Goal: Transaction & Acquisition: Obtain resource

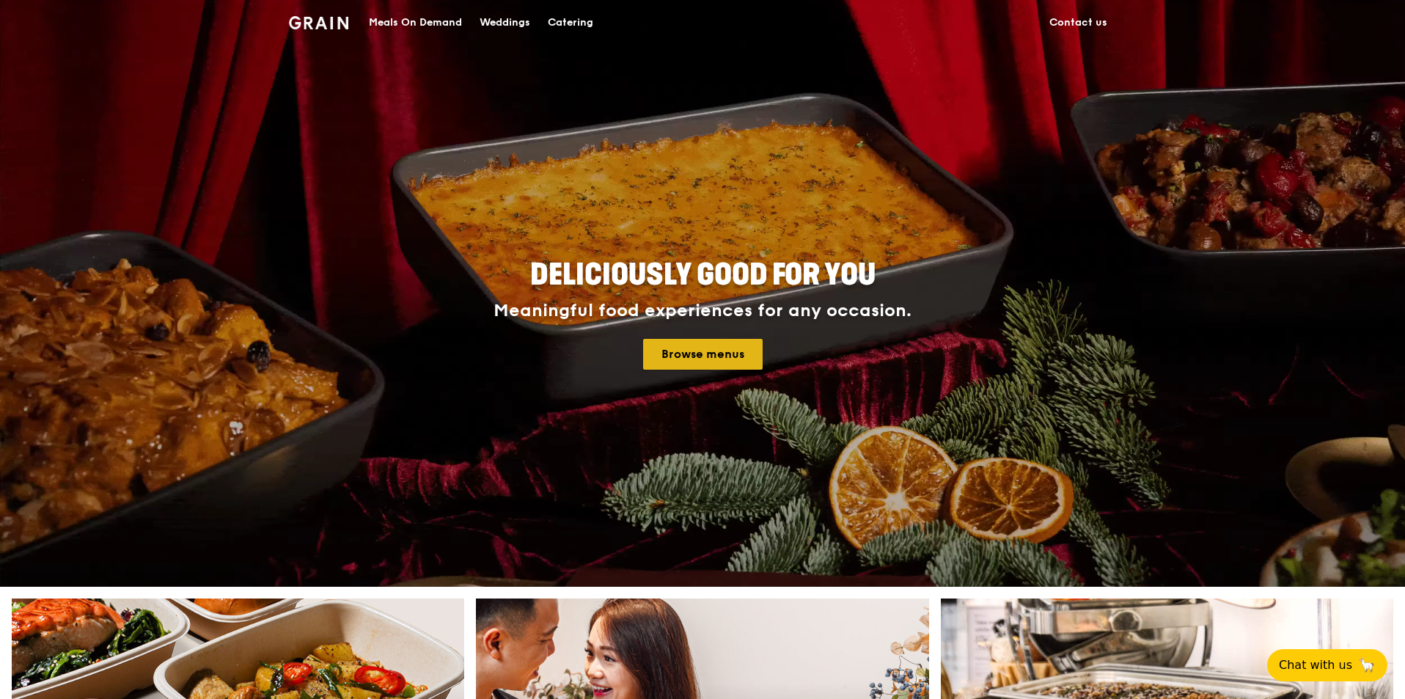
click at [721, 348] on link "Browse menus" at bounding box center [703, 354] width 120 height 31
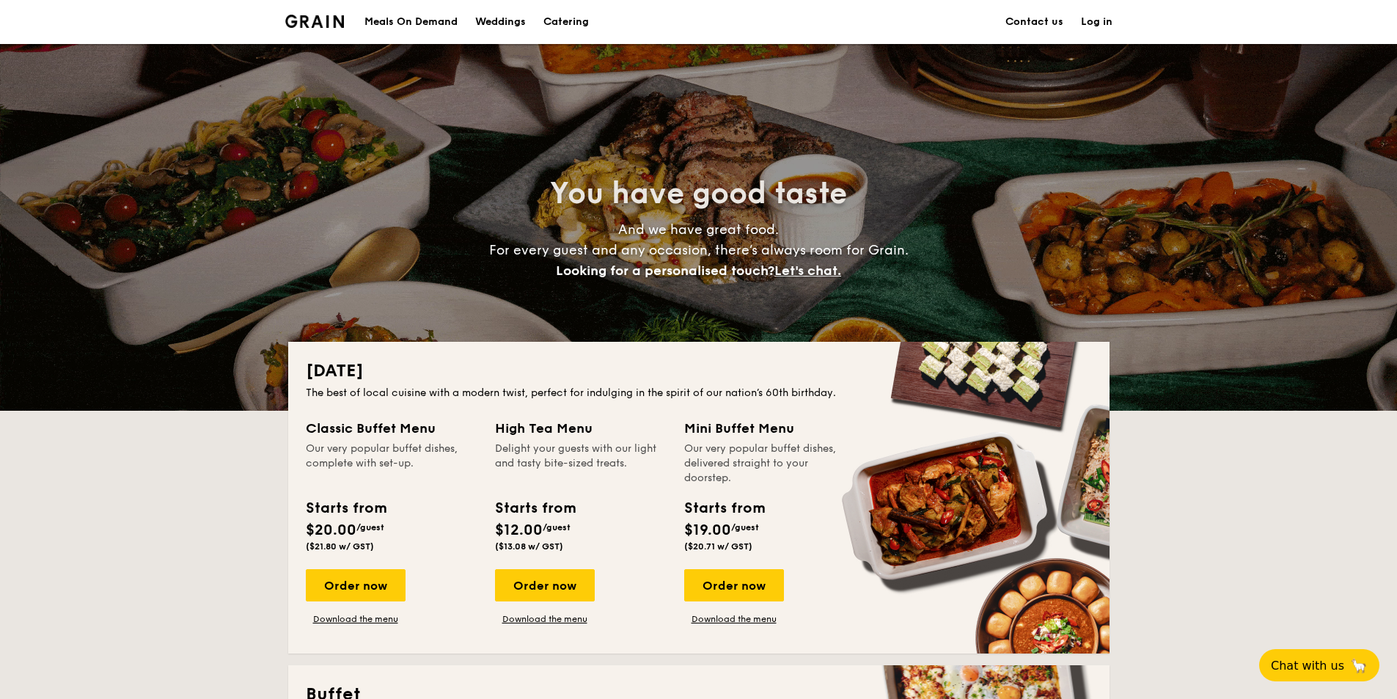
click at [571, 23] on h1 "Catering" at bounding box center [565, 22] width 45 height 44
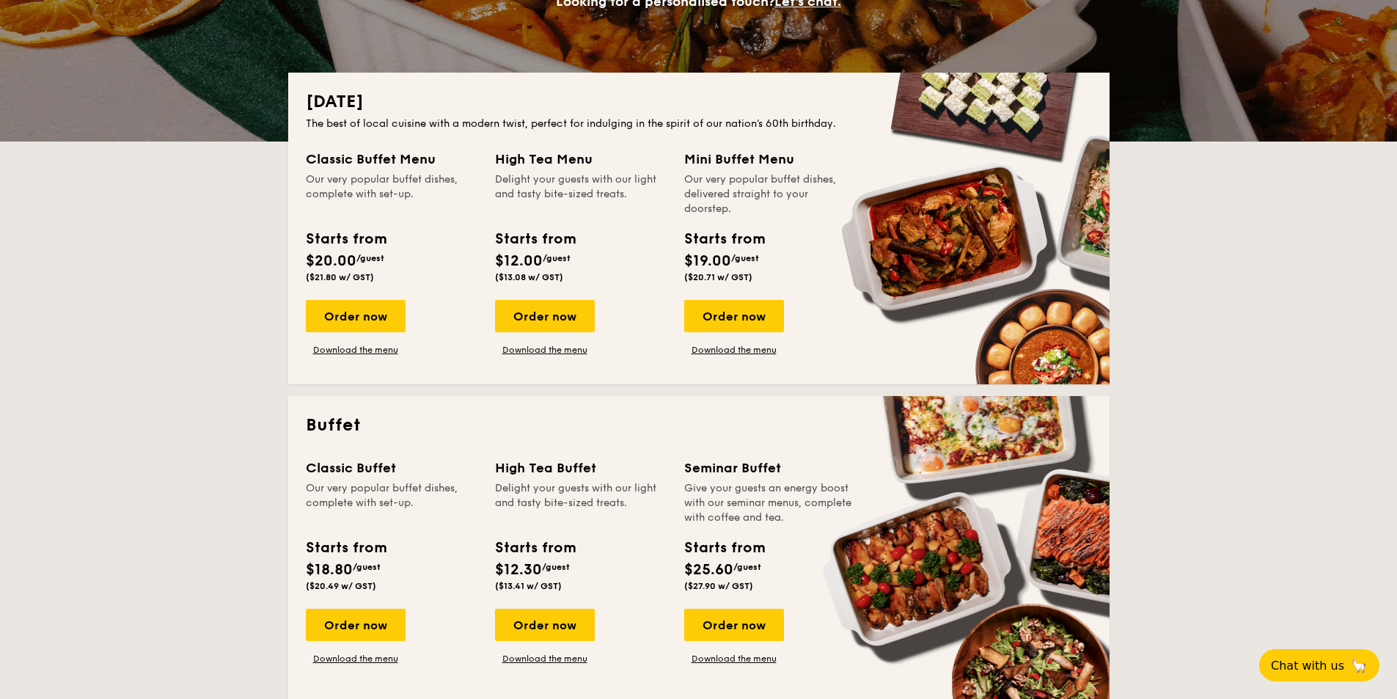
scroll to position [440, 0]
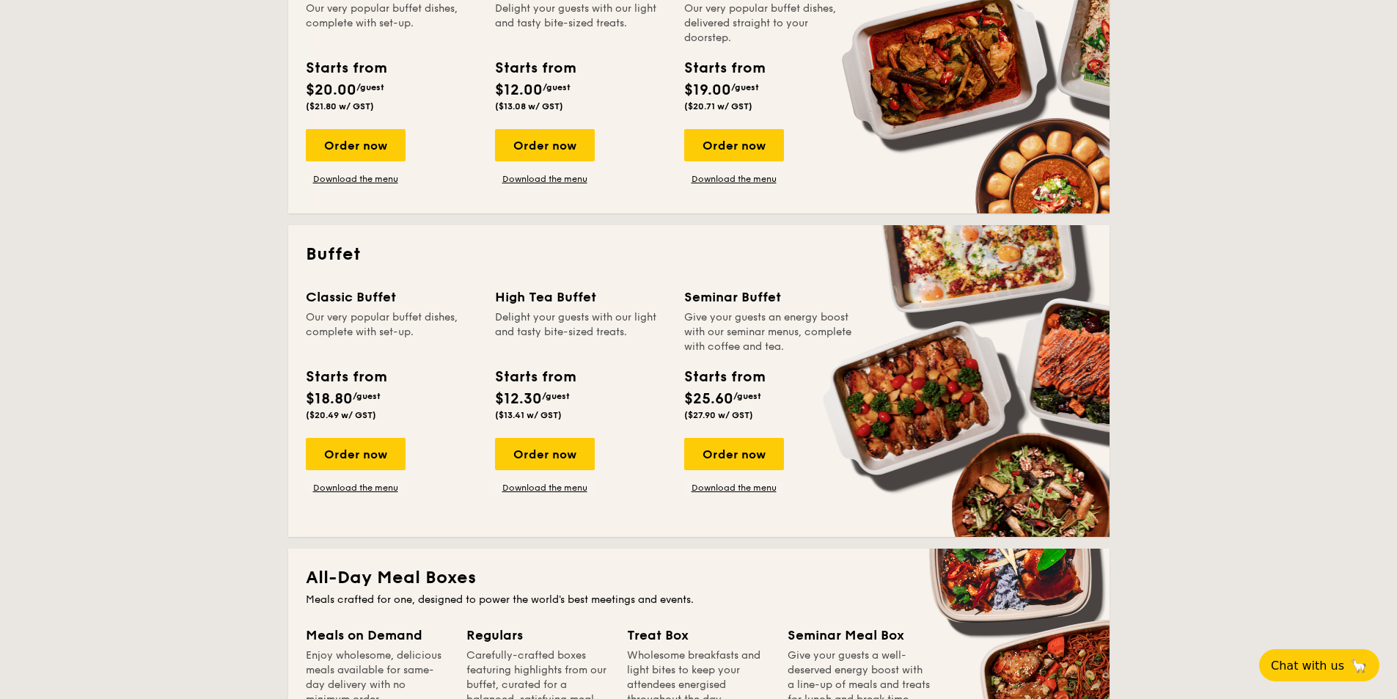
click at [356, 480] on div "Order now Download the menu" at bounding box center [356, 466] width 100 height 56
click at [356, 484] on link "Download the menu" at bounding box center [356, 488] width 100 height 12
